Goal: Task Accomplishment & Management: Complete application form

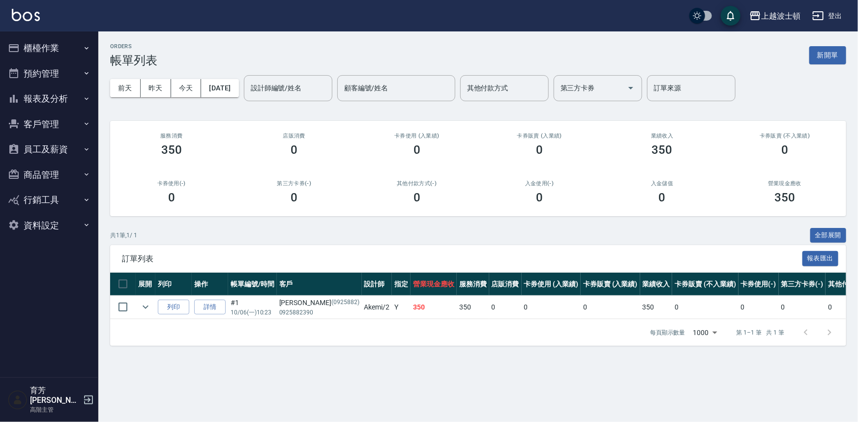
click at [46, 44] on button "櫃檯作業" at bounding box center [49, 48] width 90 height 26
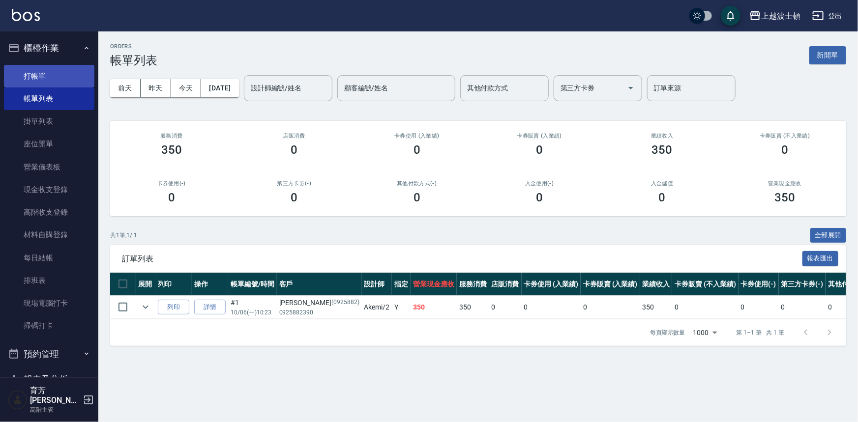
click at [50, 74] on link "打帳單" at bounding box center [49, 76] width 90 height 23
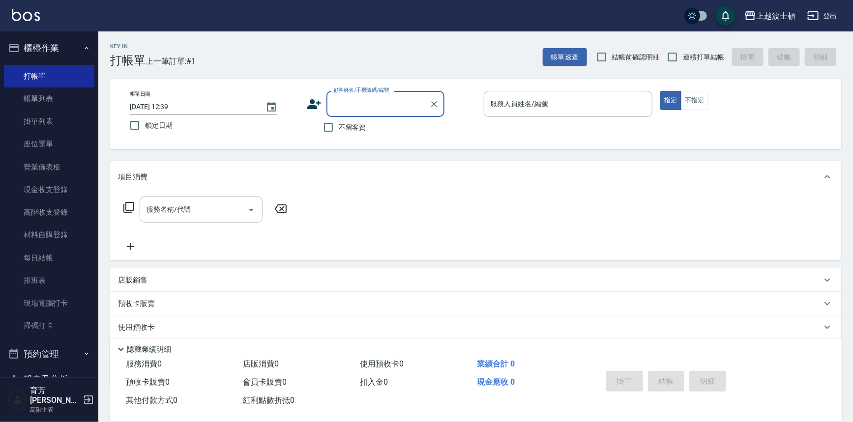
click at [351, 106] on input "顧客姓名/手機號碼/編號" at bounding box center [378, 103] width 94 height 17
click at [360, 129] on li "[PERSON_NAME]/0933229744/00804" at bounding box center [385, 129] width 118 height 16
type input "[PERSON_NAME]/0933229744/00804"
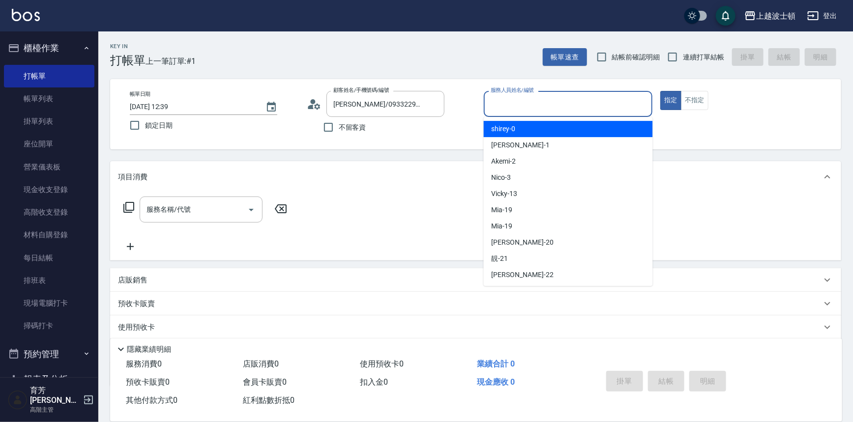
click at [532, 101] on input "服務人員姓名/編號" at bounding box center [568, 103] width 160 height 17
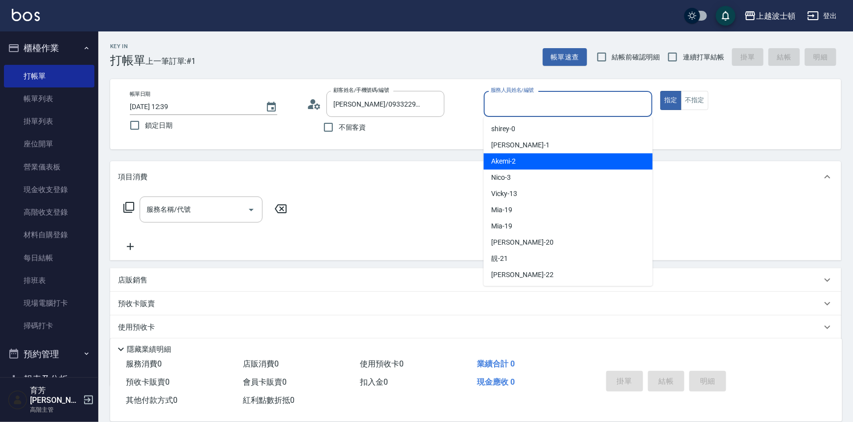
click at [553, 163] on div "Akemi -2" at bounding box center [568, 161] width 169 height 16
type input "Akemi-2"
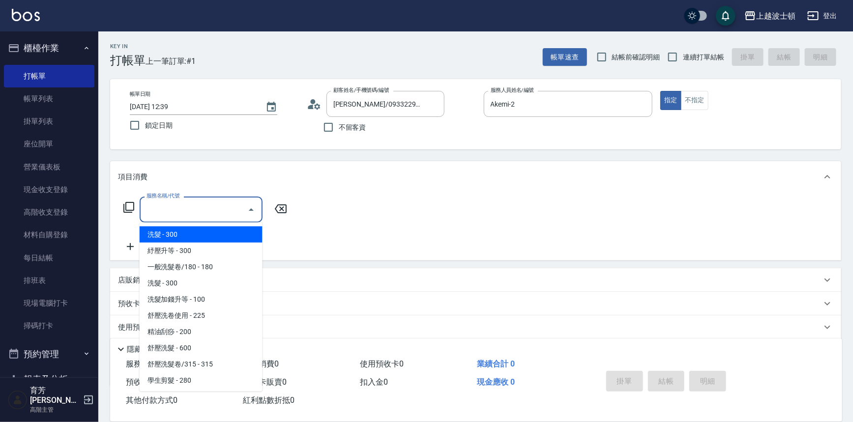
click at [199, 217] on input "服務名稱/代號" at bounding box center [193, 209] width 99 height 17
drag, startPoint x: 217, startPoint y: 232, endPoint x: 265, endPoint y: 225, distance: 48.7
click at [218, 231] on span "洗髮 - 300" at bounding box center [201, 235] width 123 height 16
type input "洗髮(201)"
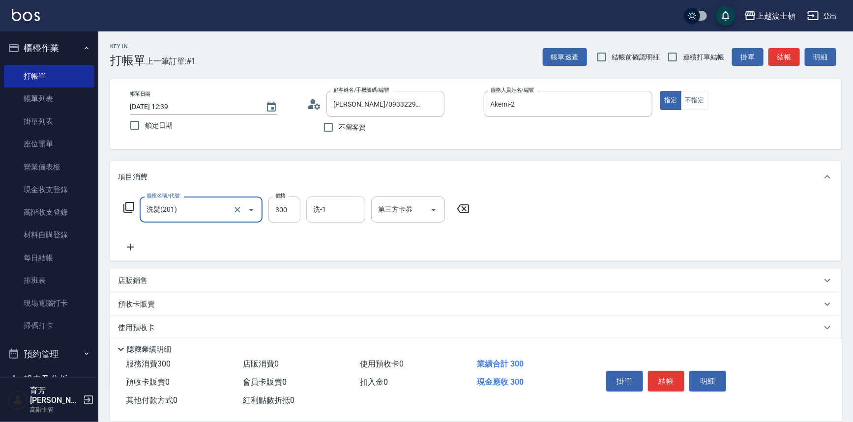
click at [344, 215] on input "洗-1" at bounding box center [336, 209] width 50 height 17
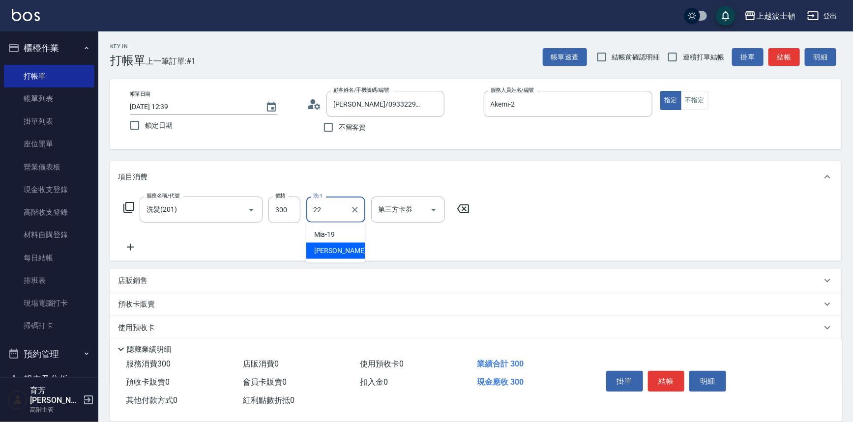
drag, startPoint x: 347, startPoint y: 248, endPoint x: 234, endPoint y: 230, distance: 113.5
click at [347, 248] on div "雅如 -22" at bounding box center [335, 251] width 59 height 16
type input "[PERSON_NAME]-22"
click at [129, 244] on icon at bounding box center [130, 247] width 25 height 12
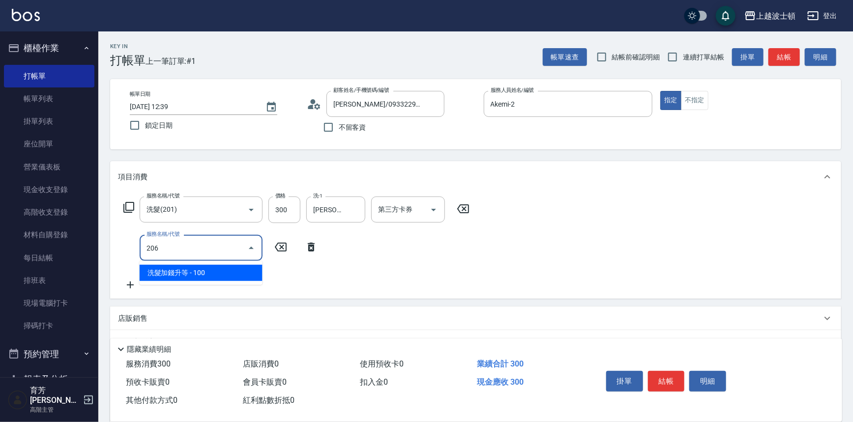
click at [202, 276] on span "洗髮加錢升等 - 100" at bounding box center [201, 273] width 123 height 16
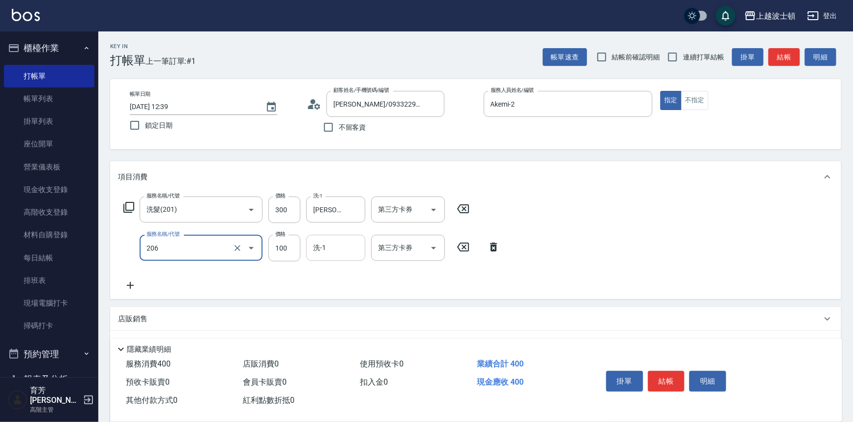
type input "洗髮加錢升等(206)"
click at [342, 253] on input "洗-1" at bounding box center [336, 247] width 50 height 17
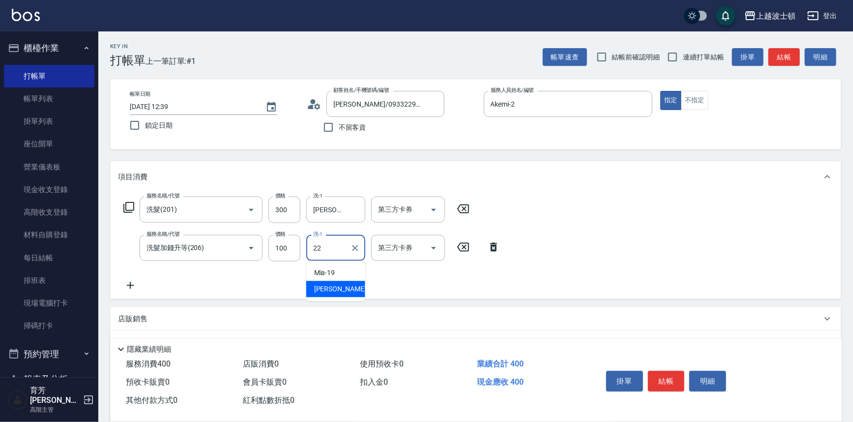
click at [339, 286] on div "雅如 -22" at bounding box center [335, 289] width 59 height 16
type input "[PERSON_NAME]-22"
click at [127, 283] on icon at bounding box center [130, 286] width 25 height 12
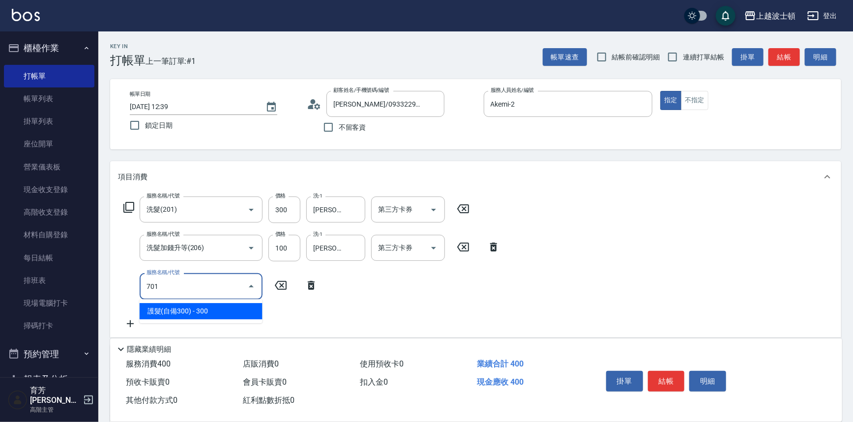
click at [217, 315] on span "護髮(自備300) - 300" at bounding box center [201, 311] width 123 height 16
type input "護髮(自備300)(701)"
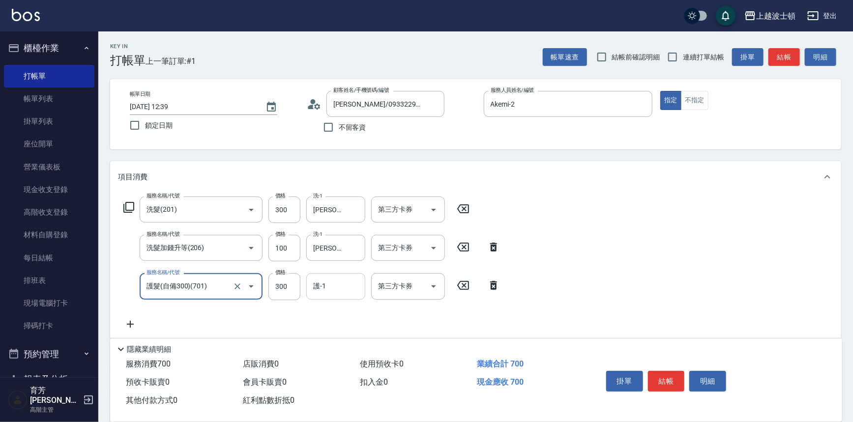
click at [344, 293] on input "護-1" at bounding box center [336, 286] width 50 height 17
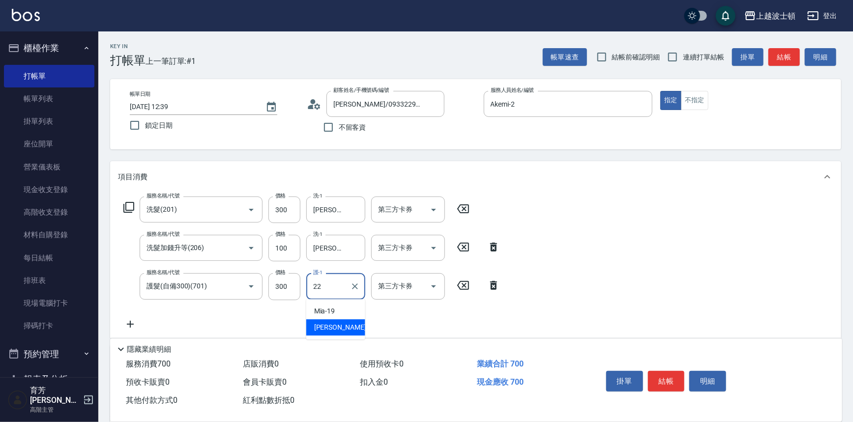
click at [351, 331] on div "雅如 -22" at bounding box center [335, 327] width 59 height 16
type input "[PERSON_NAME]-22"
click at [729, 234] on div "服務名稱/代號 洗髮(201) 服務名稱/代號 價格 300 價格 洗-1 雅如-22 洗-1 第三方卡券 第三方卡券 服務名稱/代號 洗髮加錢升等(206)…" at bounding box center [475, 265] width 731 height 145
click at [672, 381] on button "結帳" at bounding box center [666, 381] width 37 height 21
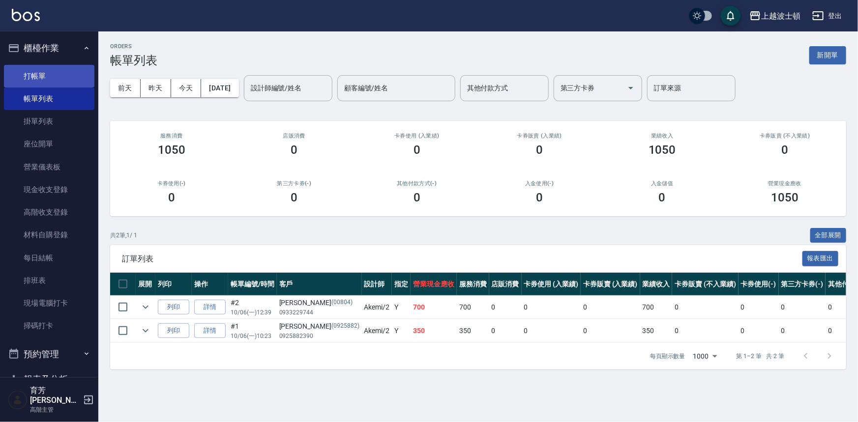
click at [52, 79] on link "打帳單" at bounding box center [49, 76] width 90 height 23
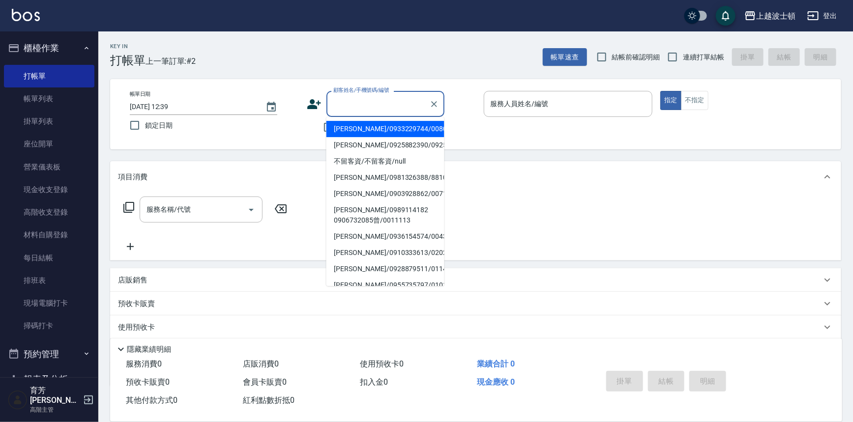
click at [359, 98] on input "顧客姓名/手機號碼/編號" at bounding box center [378, 103] width 94 height 17
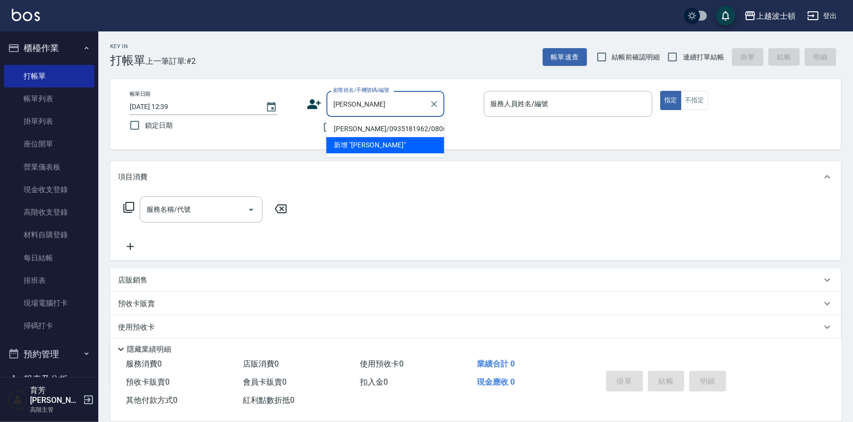
click at [367, 127] on li "[PERSON_NAME]/0935181962/080656" at bounding box center [385, 129] width 118 height 16
type input "[PERSON_NAME]/0935181962/080656"
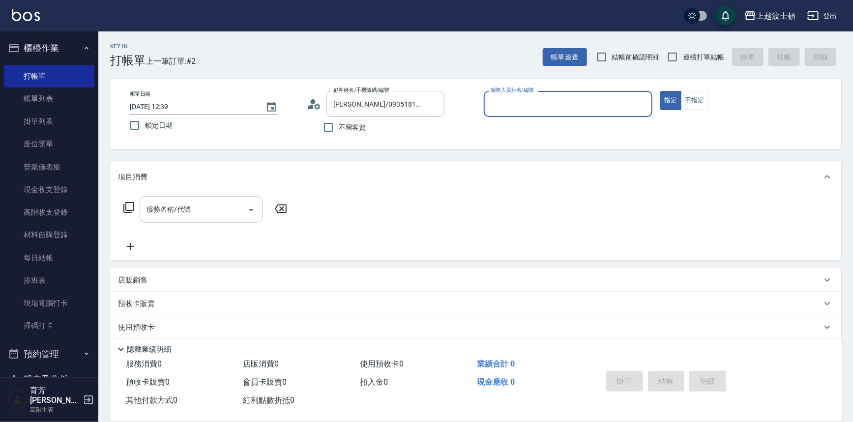
click at [582, 105] on input "服務人員姓名/編號" at bounding box center [568, 103] width 160 height 17
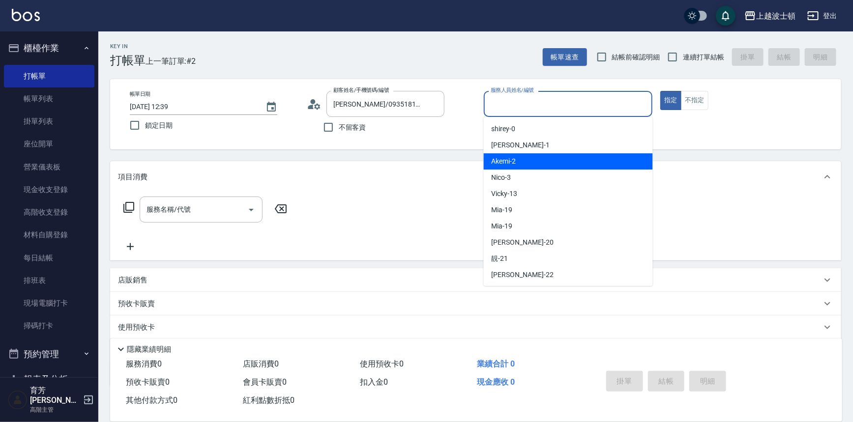
click at [585, 157] on div "Akemi -2" at bounding box center [568, 161] width 169 height 16
type input "Akemi-2"
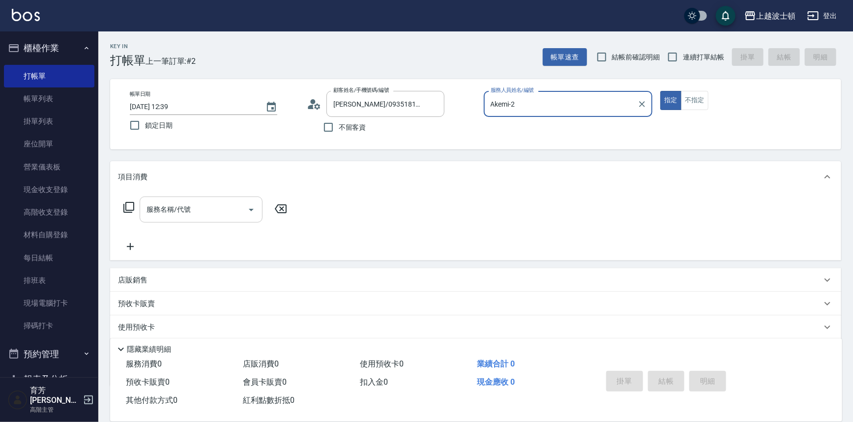
click at [206, 216] on input "服務名稱/代號" at bounding box center [193, 209] width 99 height 17
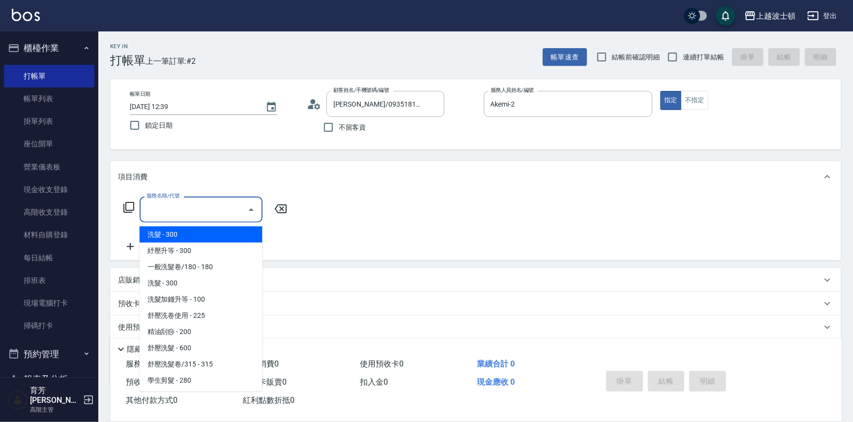
drag, startPoint x: 217, startPoint y: 230, endPoint x: 229, endPoint y: 231, distance: 11.3
click at [218, 231] on span "洗髮 - 300" at bounding box center [201, 235] width 123 height 16
type input "洗髮(201)"
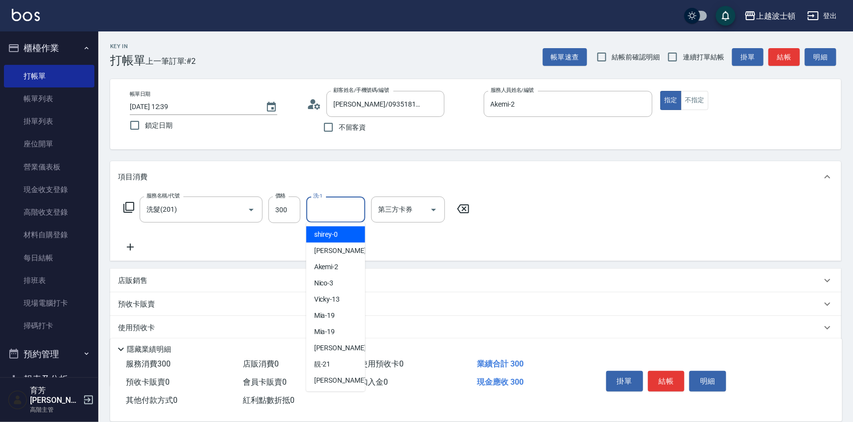
click at [344, 212] on input "洗-1" at bounding box center [336, 209] width 50 height 17
click at [347, 237] on div "Akemi -2" at bounding box center [335, 235] width 59 height 16
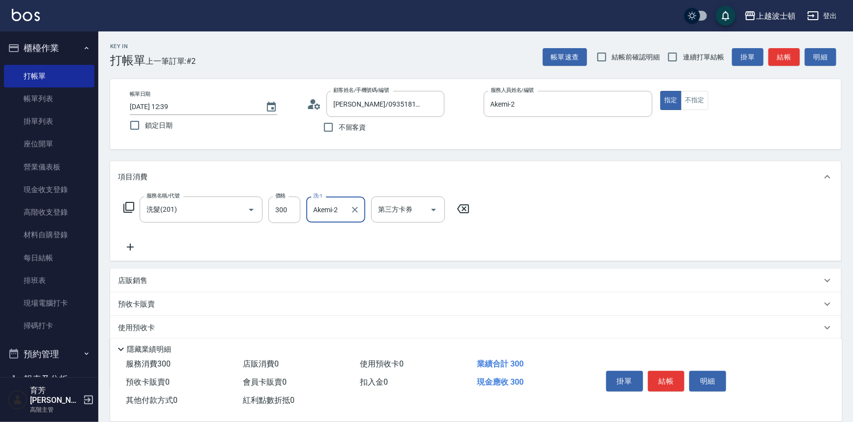
type input "Akemi-2"
click at [128, 245] on icon at bounding box center [130, 247] width 25 height 12
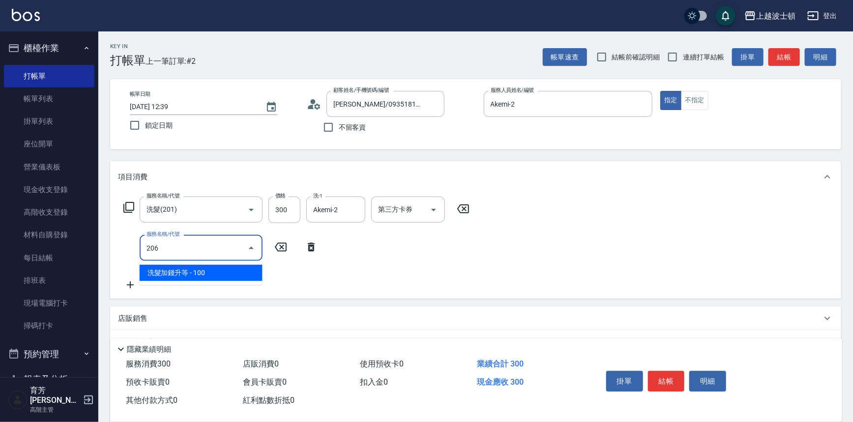
click at [215, 269] on span "洗髮加錢升等 - 100" at bounding box center [201, 273] width 123 height 16
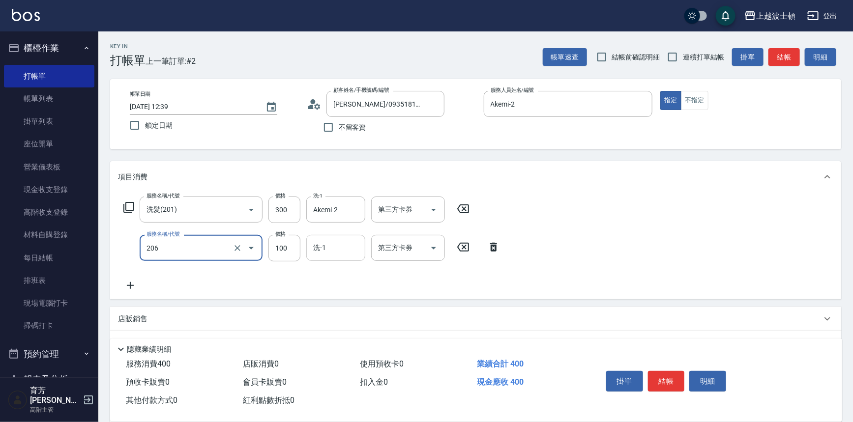
type input "洗髮加錢升等(206)"
click at [338, 253] on input "洗-1" at bounding box center [336, 247] width 50 height 17
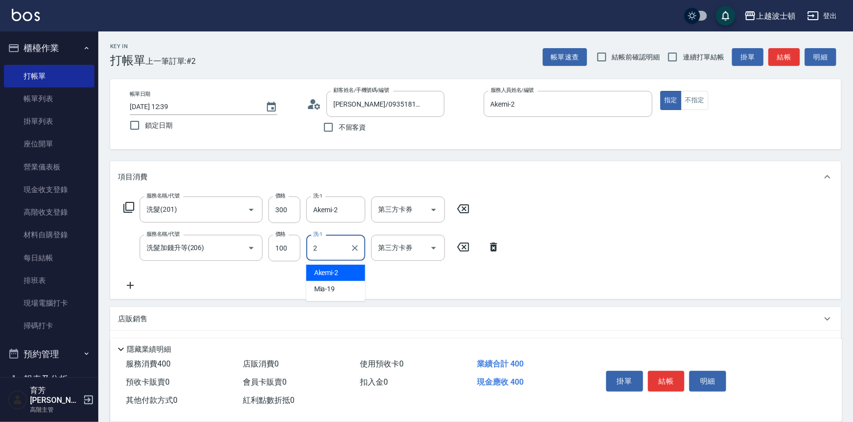
drag, startPoint x: 342, startPoint y: 270, endPoint x: 473, endPoint y: 251, distance: 133.2
click at [344, 270] on div "Akemi -2" at bounding box center [335, 273] width 59 height 16
type input "Akemi-2"
click at [627, 228] on div "服務名稱/代號 洗髮(201) 服務名稱/代號 價格 300 價格 洗-1 Akemi-2 洗-1 第三方卡券 第三方卡券 服務名稱/代號 洗髮加錢升等(20…" at bounding box center [475, 246] width 731 height 107
click at [674, 376] on button "結帳" at bounding box center [666, 381] width 37 height 21
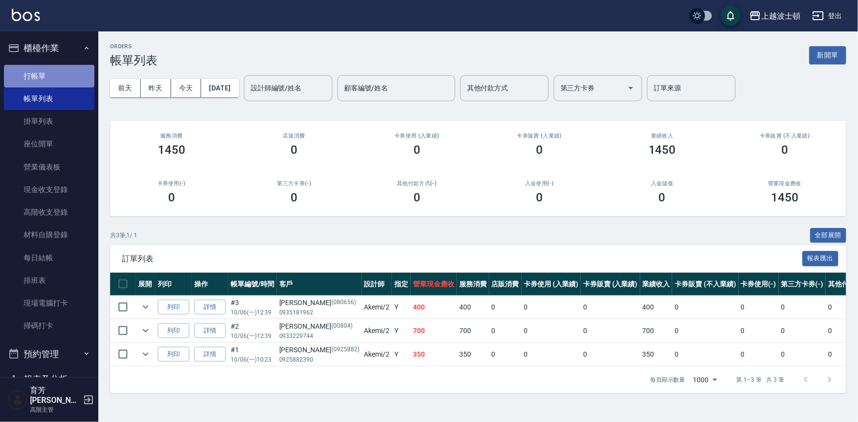
click at [69, 77] on link "打帳單" at bounding box center [49, 76] width 90 height 23
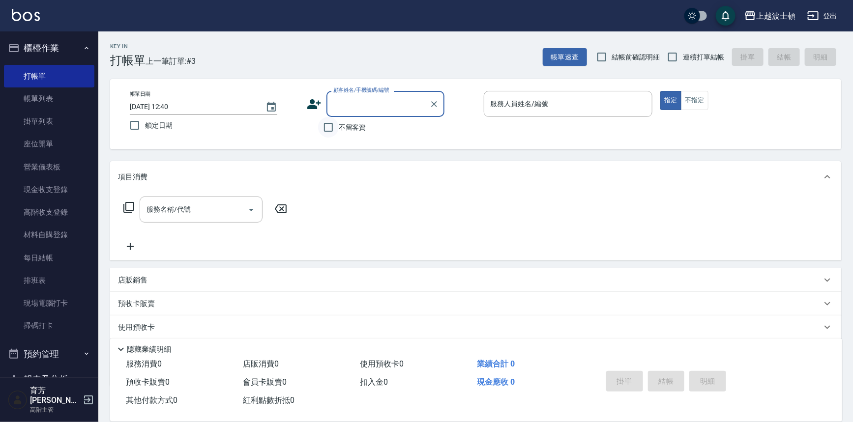
click at [325, 130] on input "不留客資" at bounding box center [328, 127] width 21 height 21
checkbox input "true"
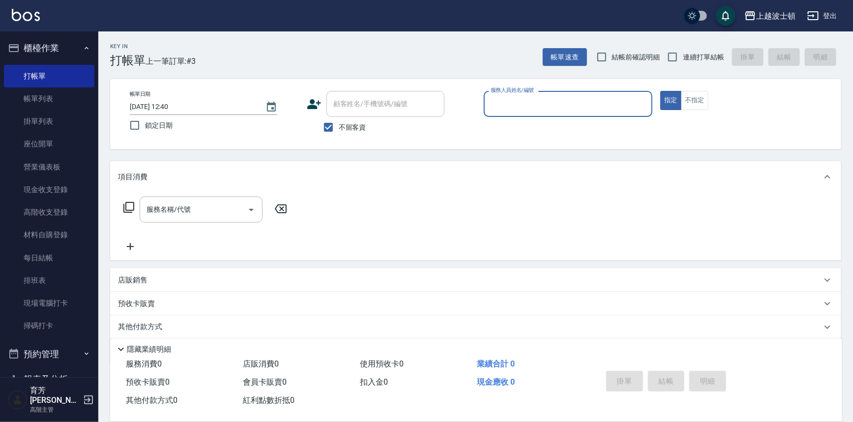
click at [519, 107] on input "服務人員姓名/編號" at bounding box center [568, 103] width 160 height 17
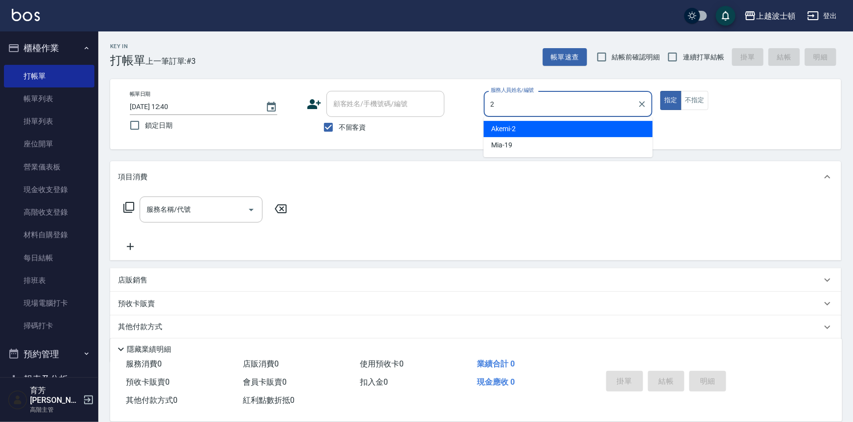
click at [558, 130] on div "Akemi -2" at bounding box center [568, 129] width 169 height 16
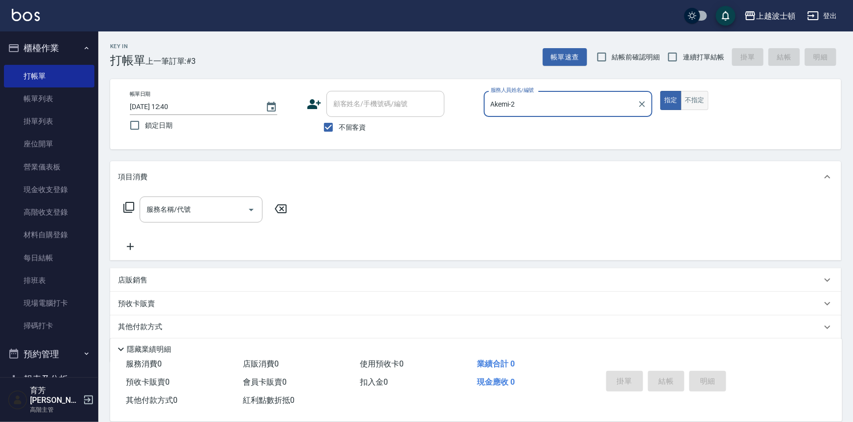
type input "Akemi-2"
click at [698, 105] on button "不指定" at bounding box center [695, 100] width 28 height 19
click at [199, 209] on input "服務名稱/代號" at bounding box center [193, 209] width 99 height 17
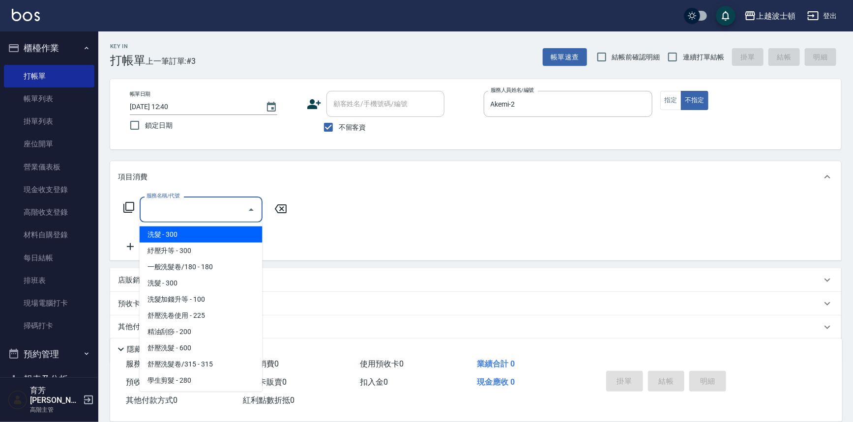
click at [222, 233] on span "洗髮 - 300" at bounding box center [201, 235] width 123 height 16
type input "洗髮(201)"
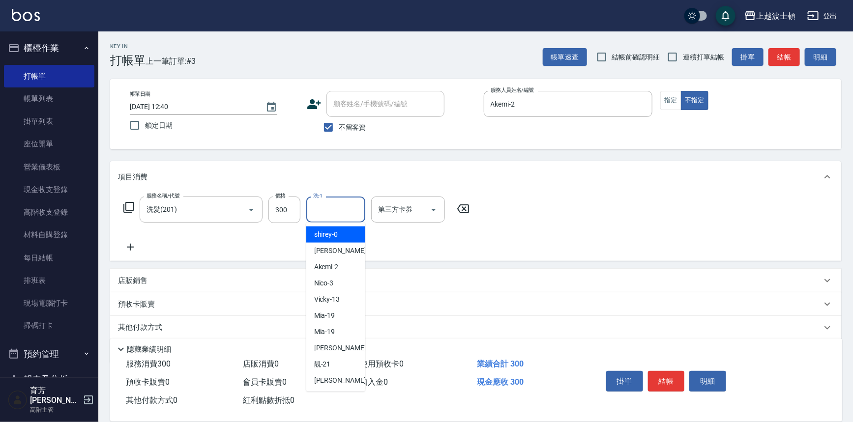
click at [338, 210] on input "洗-1" at bounding box center [336, 209] width 50 height 17
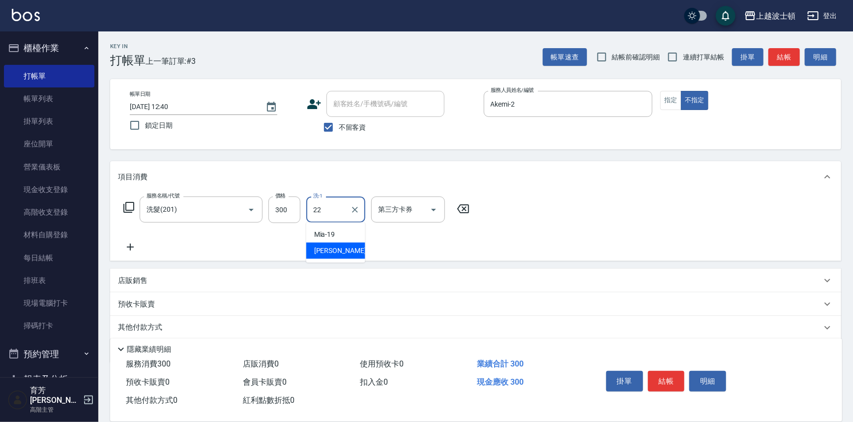
click at [339, 256] on div "雅如 -22" at bounding box center [335, 251] width 59 height 16
type input "[PERSON_NAME]-22"
click at [128, 247] on icon at bounding box center [130, 247] width 7 height 7
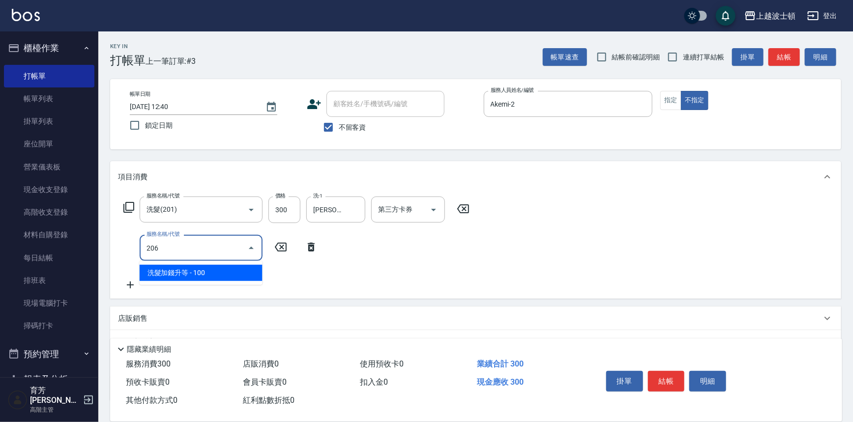
type input "206"
click at [272, 282] on div "服務名稱/代號 洗髮(201) 服務名稱/代號 價格 300 價格 洗-1 雅如-22 洗-1 第三方卡券 第三方卡券 服務名稱/代號 服務名稱/代號" at bounding box center [296, 244] width 357 height 94
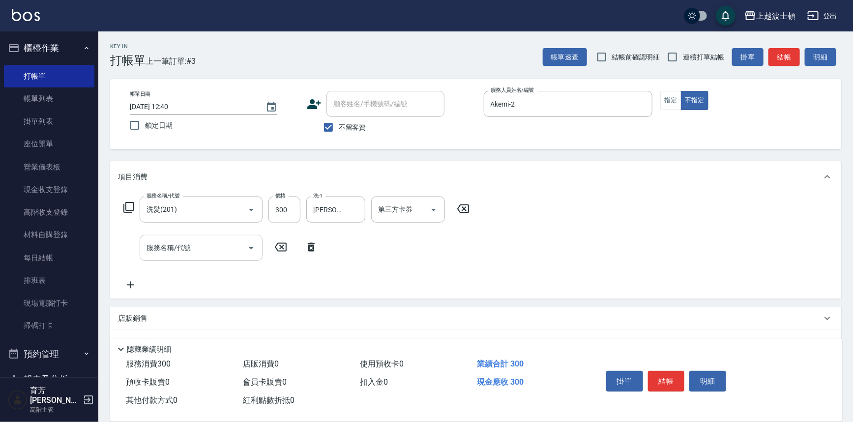
click at [180, 248] on input "服務名稱/代號" at bounding box center [193, 247] width 99 height 17
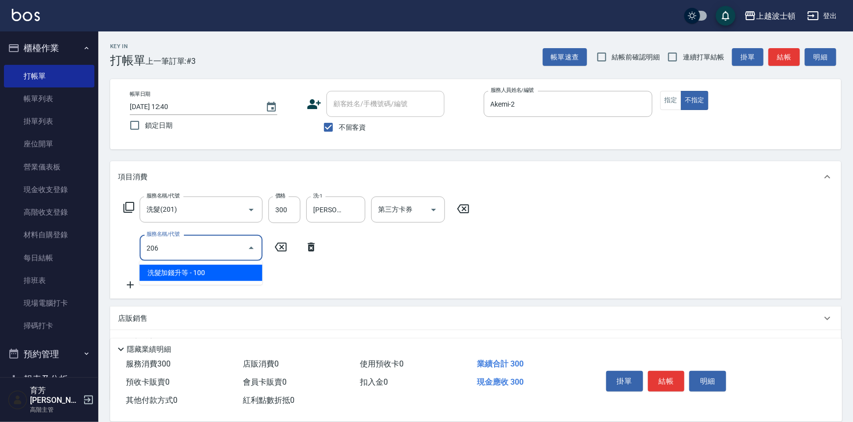
click at [232, 279] on span "洗髮加錢升等 - 100" at bounding box center [201, 273] width 123 height 16
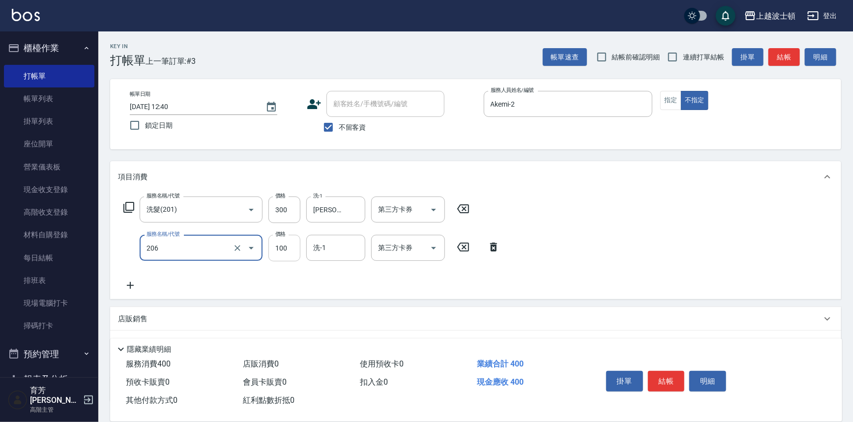
type input "洗髮加錢升等(206)"
click at [279, 251] on input "100" at bounding box center [284, 248] width 32 height 27
type input "50"
click at [331, 250] on input "洗-1" at bounding box center [336, 247] width 50 height 17
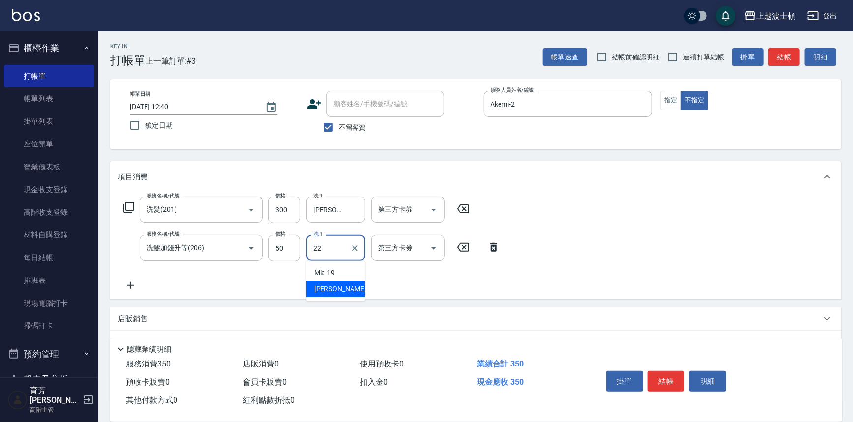
click at [335, 286] on span "雅如 -22" at bounding box center [345, 289] width 62 height 10
type input "[PERSON_NAME]-22"
drag, startPoint x: 576, startPoint y: 215, endPoint x: 596, endPoint y: 242, distance: 34.0
click at [576, 217] on div "服務名稱/代號 洗髮(201) 服務名稱/代號 價格 300 價格 洗-1 雅如-22 洗-1 第三方卡券 第三方卡券 服務名稱/代號 洗髮加錢升等(206)…" at bounding box center [475, 246] width 731 height 107
click at [663, 379] on button "結帳" at bounding box center [666, 381] width 37 height 21
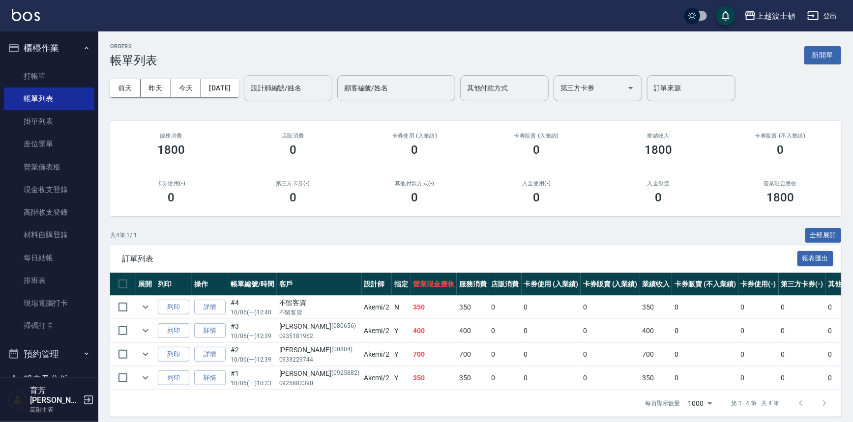
click at [301, 83] on div "設計師編號/姓名 設計師編號/姓名" at bounding box center [288, 88] width 88 height 26
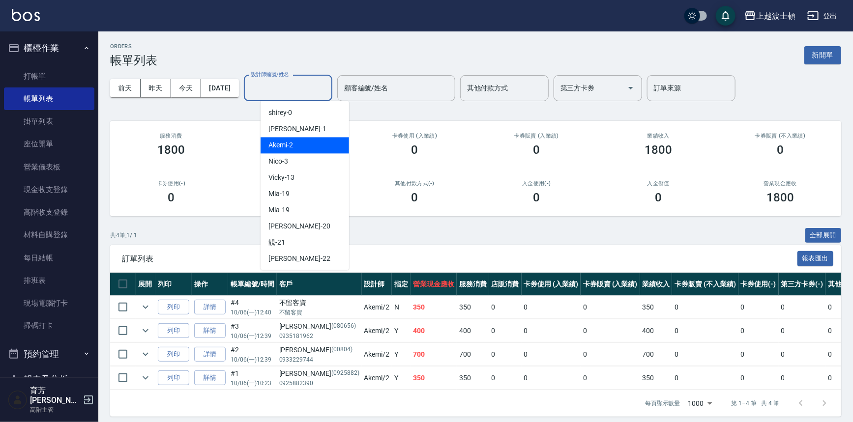
click at [309, 150] on div "Akemi -2" at bounding box center [304, 145] width 88 height 16
type input "Akemi-2"
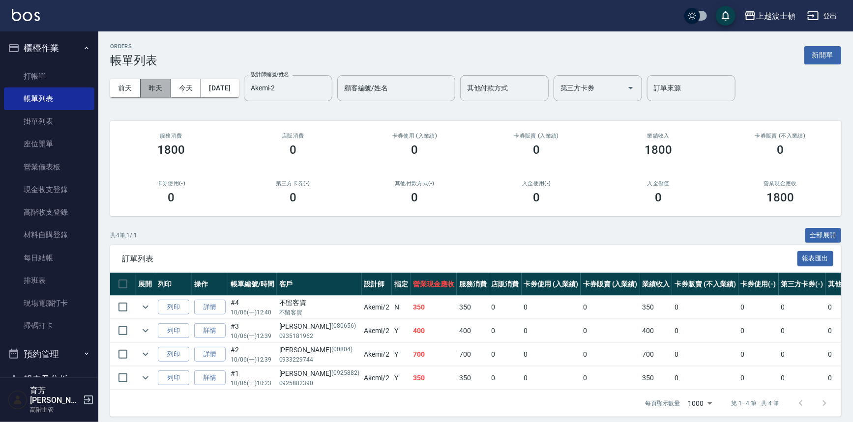
click at [147, 93] on button "昨天" at bounding box center [156, 88] width 30 height 18
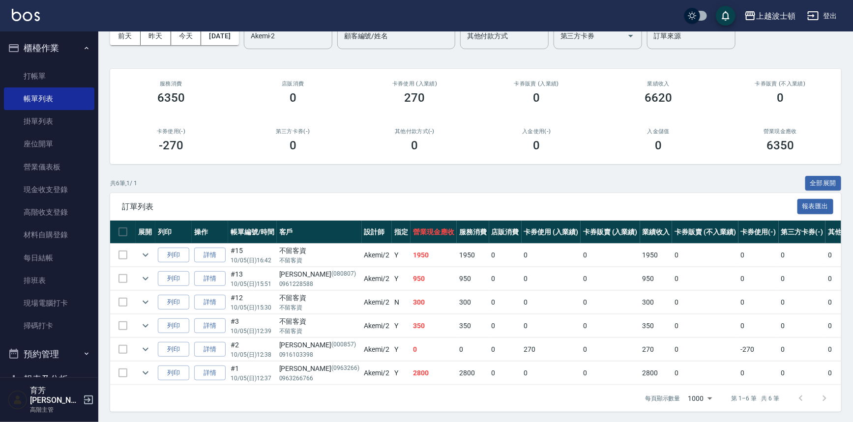
scroll to position [53, 0]
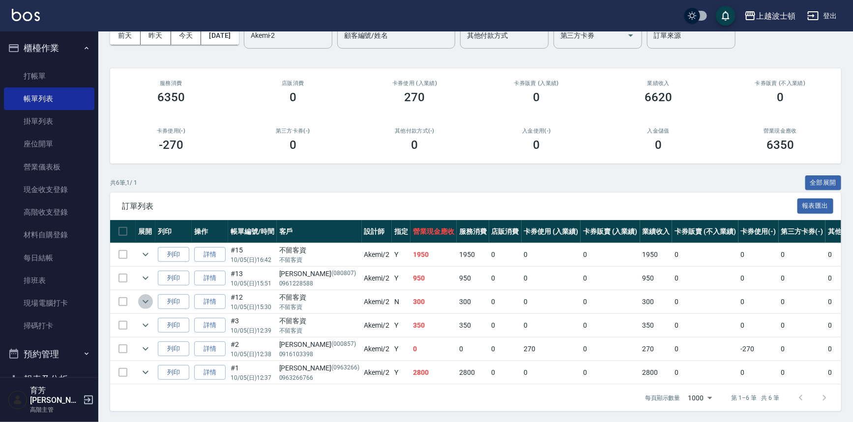
click at [144, 302] on icon "expand row" at bounding box center [146, 302] width 12 height 12
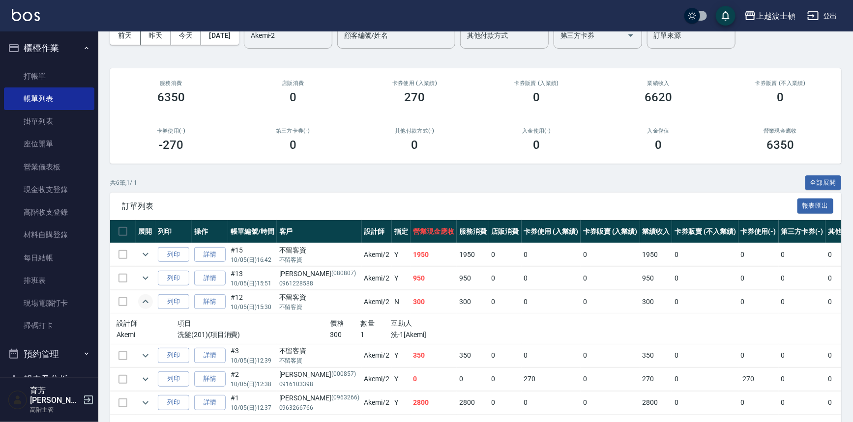
click at [144, 302] on icon "expand row" at bounding box center [146, 302] width 12 height 12
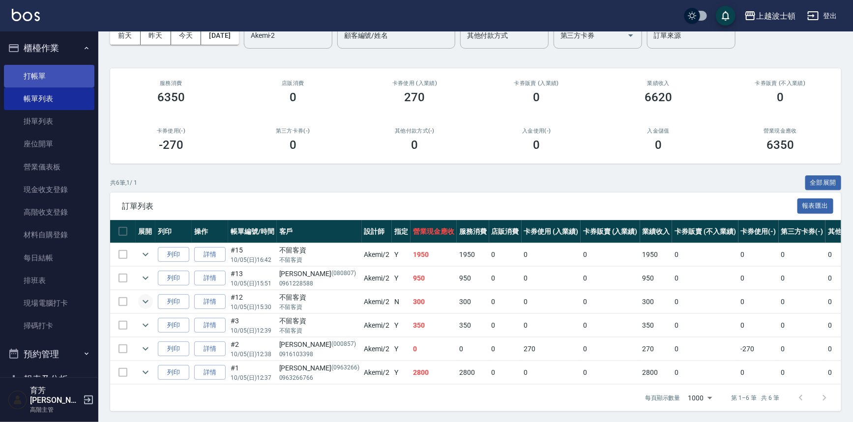
click at [44, 76] on link "打帳單" at bounding box center [49, 76] width 90 height 23
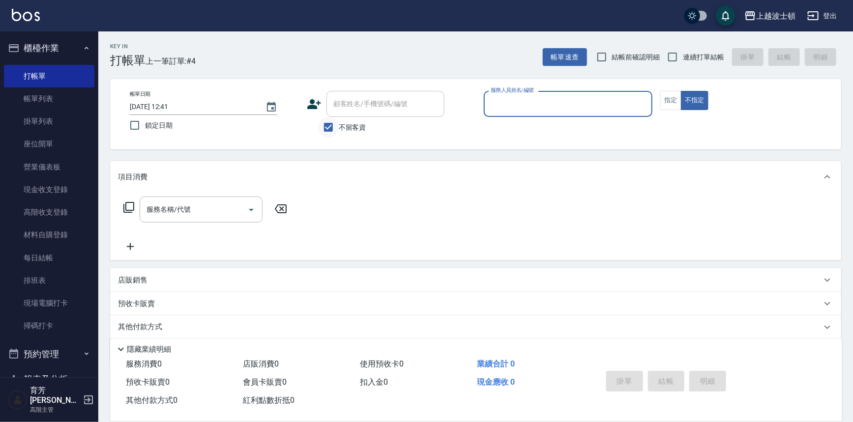
click at [328, 128] on input "不留客資" at bounding box center [328, 127] width 21 height 21
checkbox input "false"
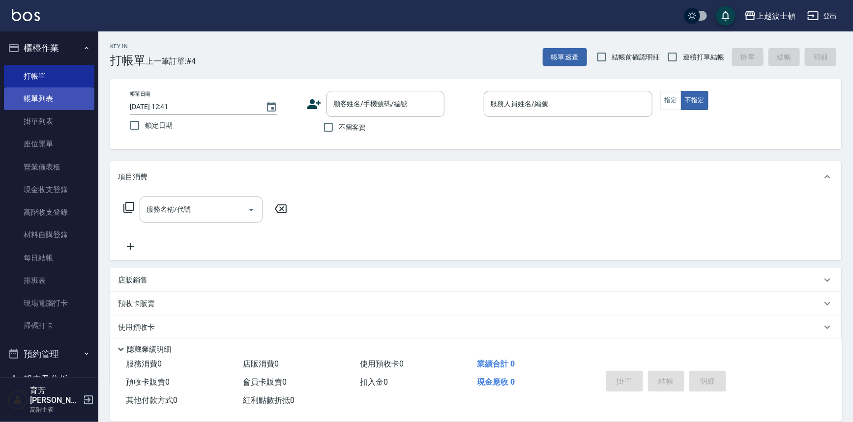
click at [56, 104] on link "帳單列表" at bounding box center [49, 98] width 90 height 23
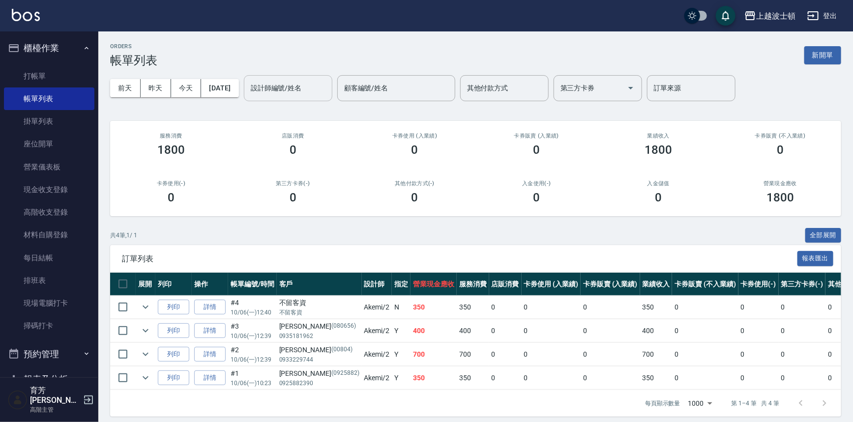
click at [278, 90] on input "設計師編號/姓名" at bounding box center [288, 88] width 80 height 17
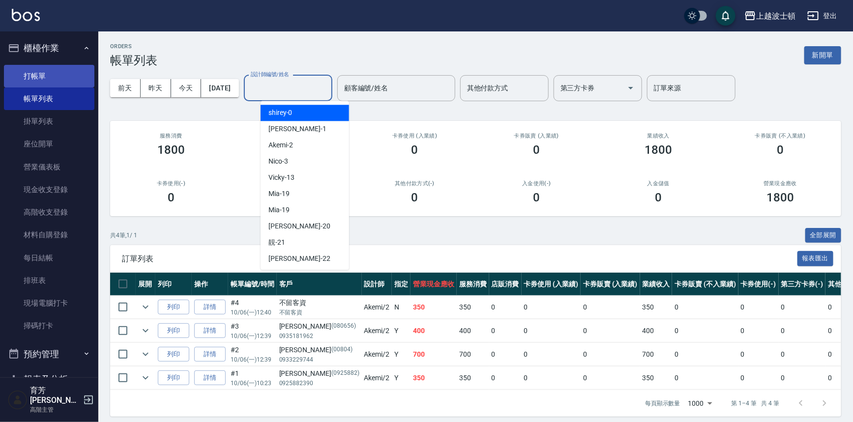
click at [54, 73] on link "打帳單" at bounding box center [49, 76] width 90 height 23
